Goal: Connect with others: Connect with others

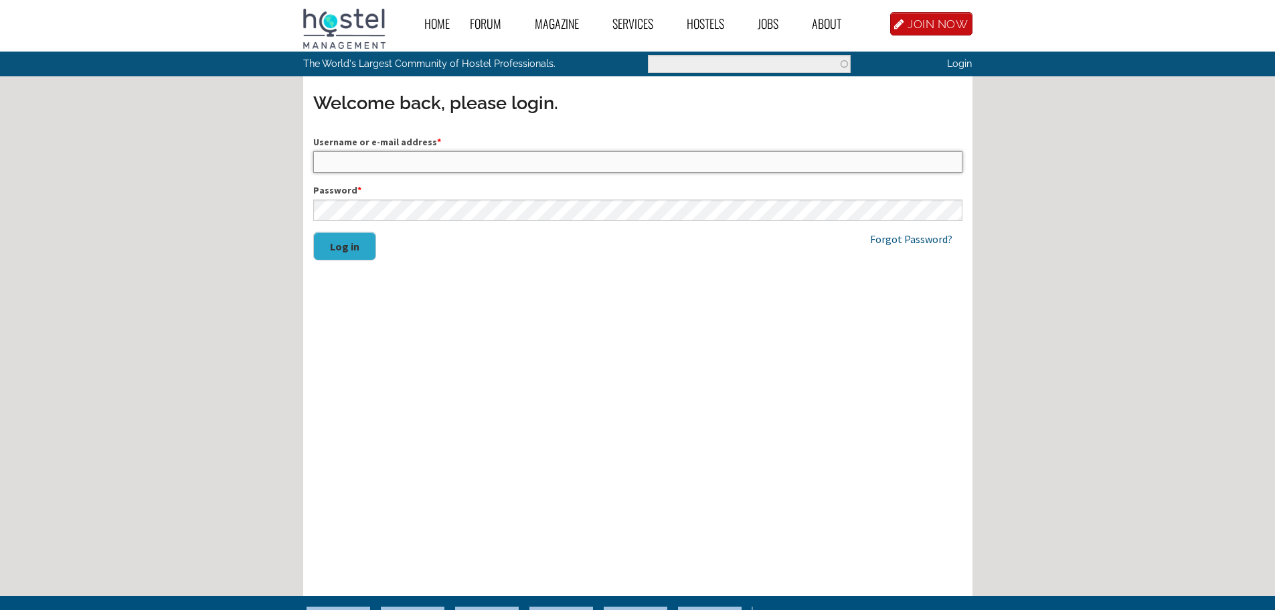
click at [345, 163] on input "Username or e-mail address *" at bounding box center [637, 161] width 649 height 21
type input "glennthomp246@gmail.com"
click at [313, 232] on button "Log in" at bounding box center [344, 246] width 63 height 29
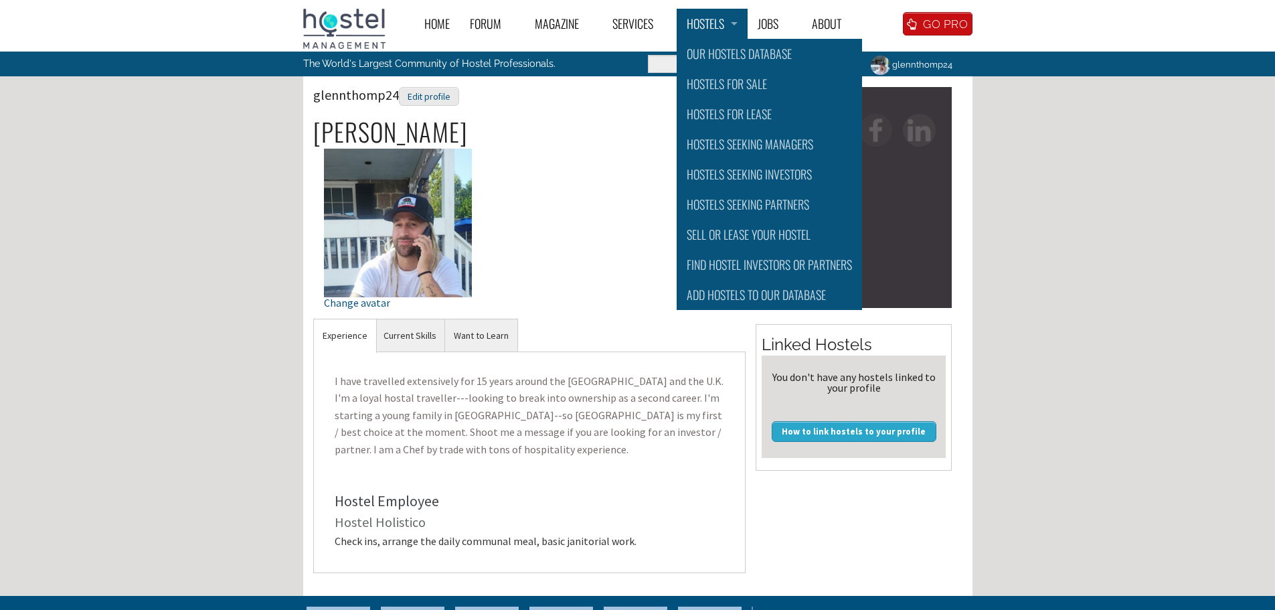
click at [723, 29] on link "Hostels" at bounding box center [711, 24] width 71 height 30
click at [758, 85] on link "Hostels for Sale" at bounding box center [768, 84] width 185 height 30
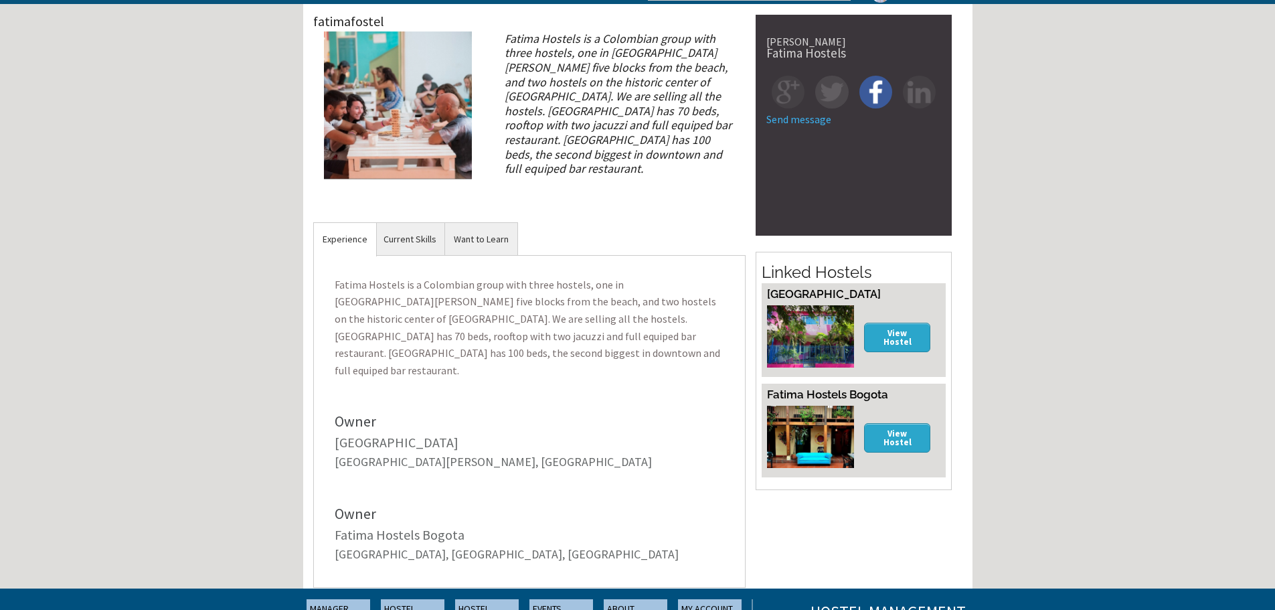
scroll to position [67, 0]
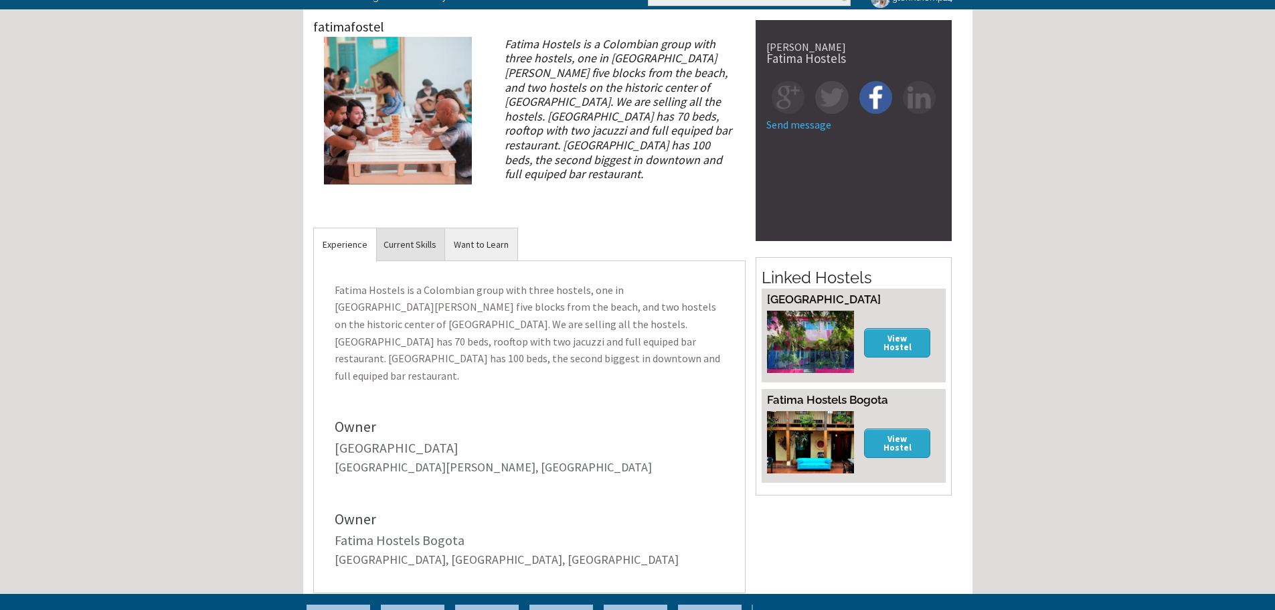
click at [425, 244] on link "Current Skills" at bounding box center [410, 244] width 70 height 33
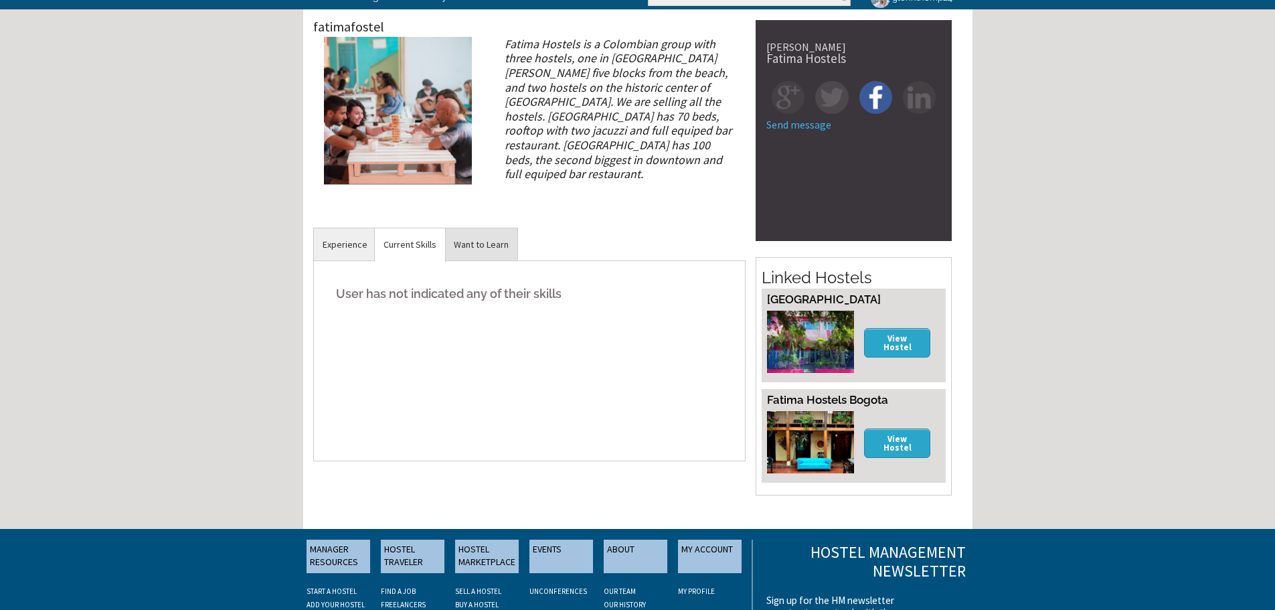
click at [501, 241] on link "Want to Learn" at bounding box center [481, 244] width 72 height 33
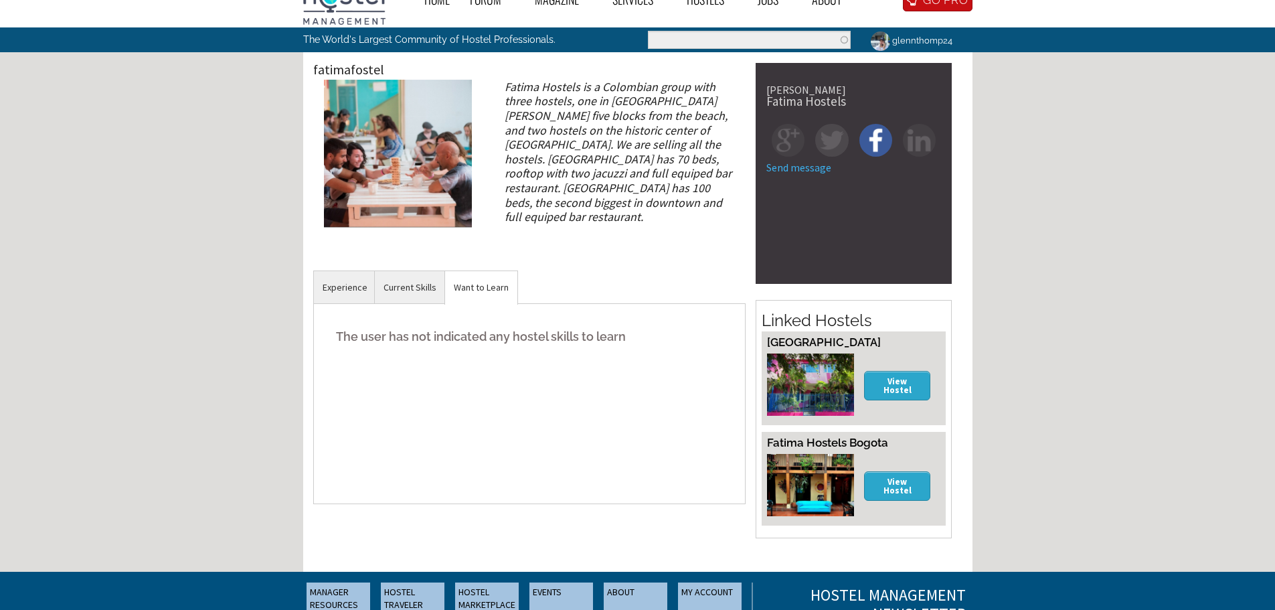
scroll to position [0, 0]
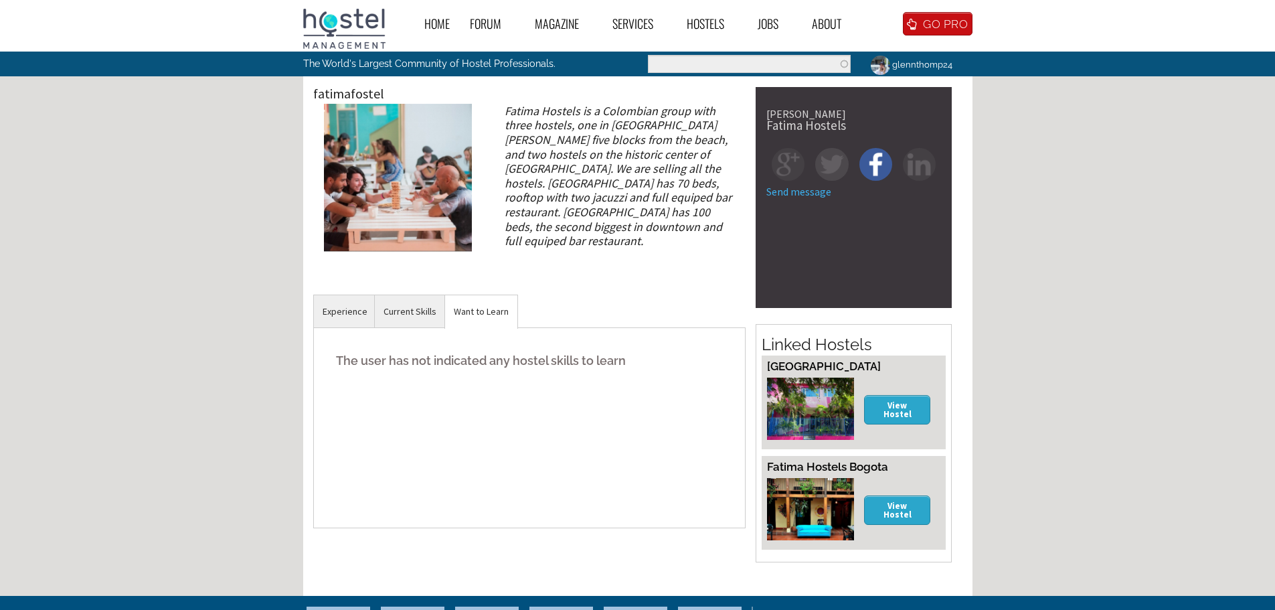
click at [812, 193] on link "Send message" at bounding box center [798, 191] width 65 height 13
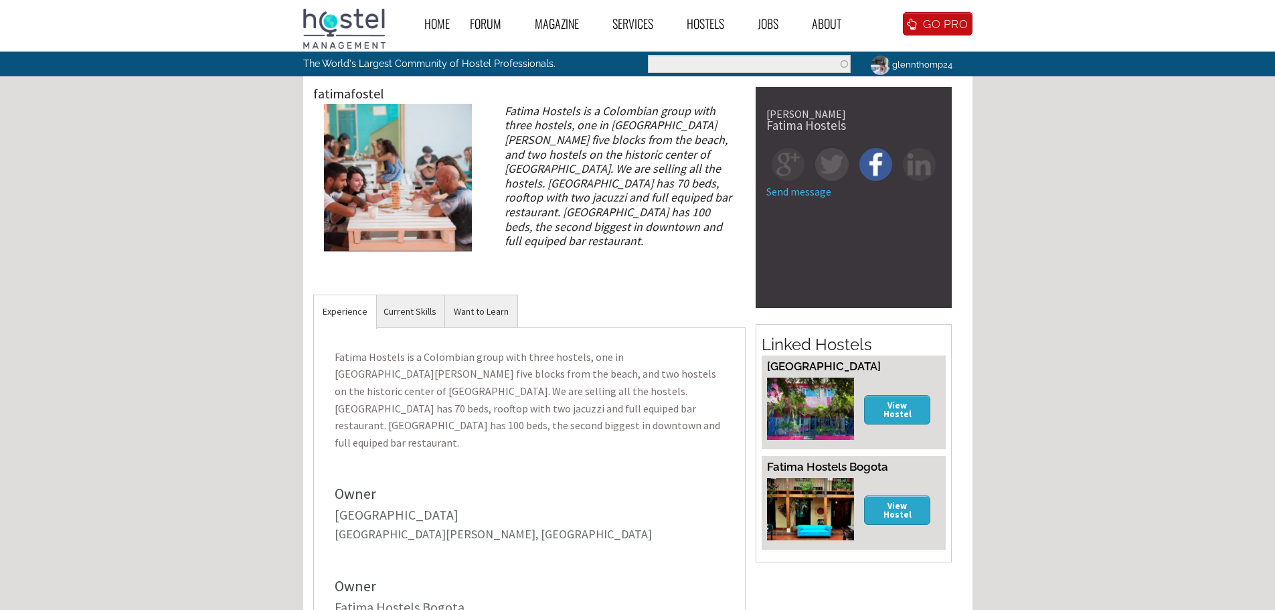
click at [804, 190] on link "Send message" at bounding box center [798, 191] width 65 height 13
